Goal: Information Seeking & Learning: Learn about a topic

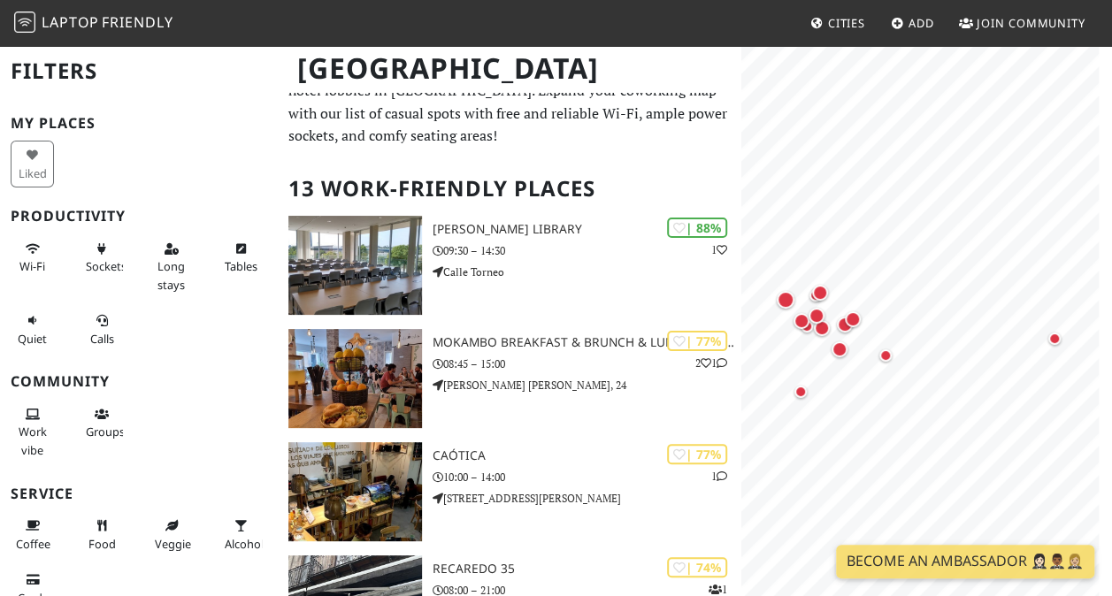
scroll to position [37, 0]
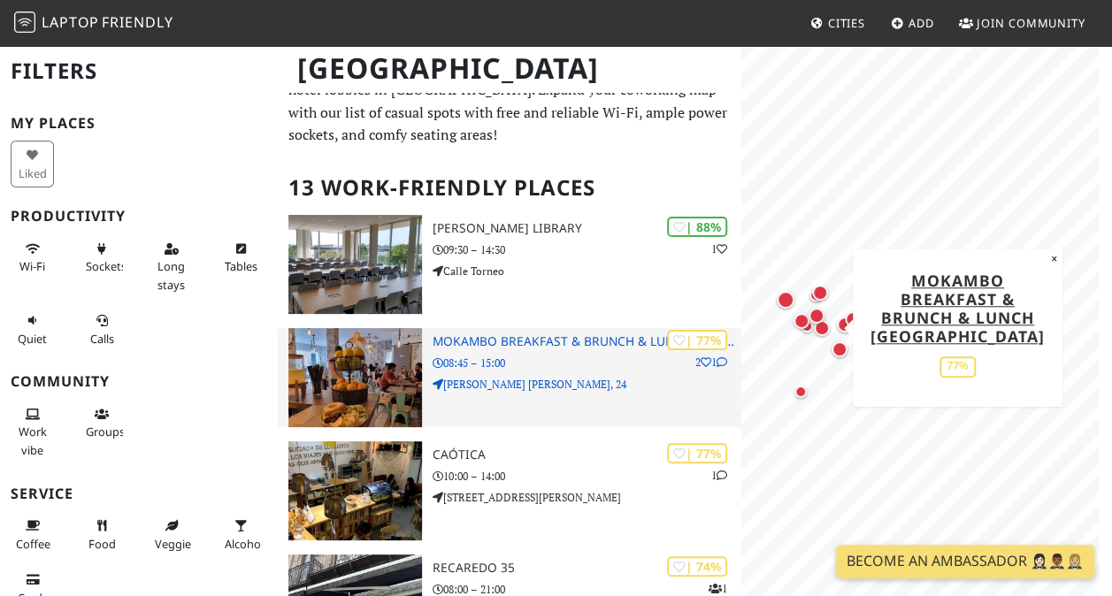
click at [364, 328] on img at bounding box center [355, 377] width 134 height 99
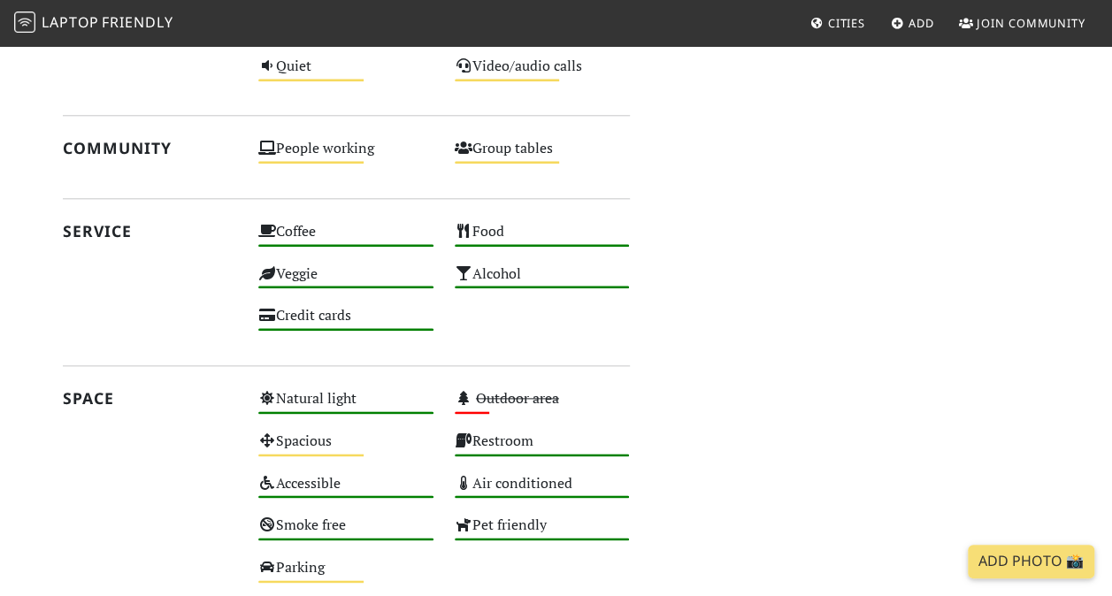
scroll to position [896, 0]
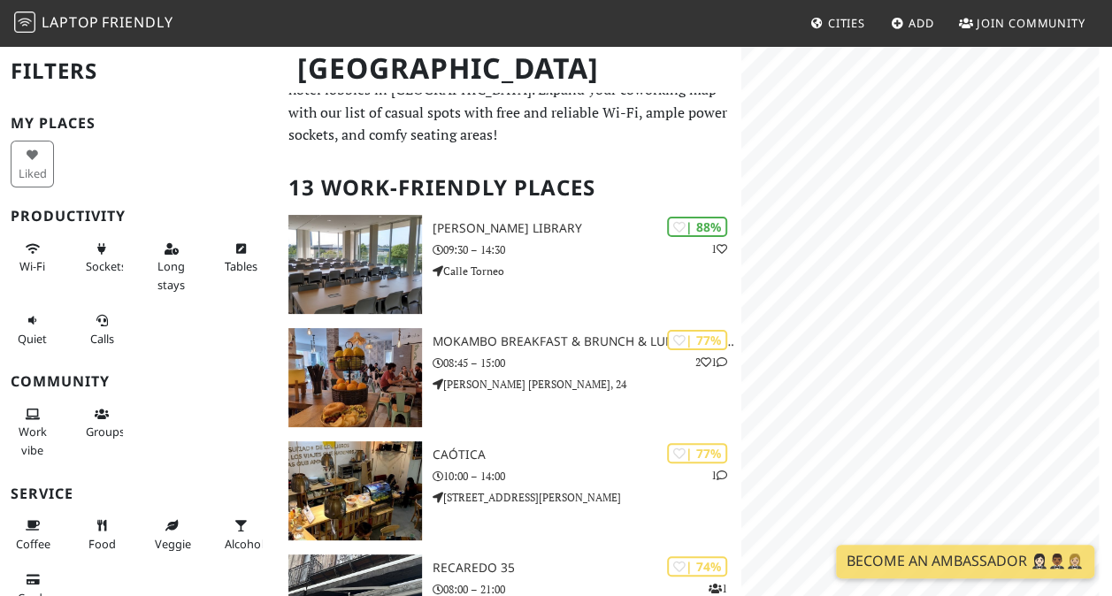
scroll to position [37, 0]
